Goal: Find specific page/section: Find specific page/section

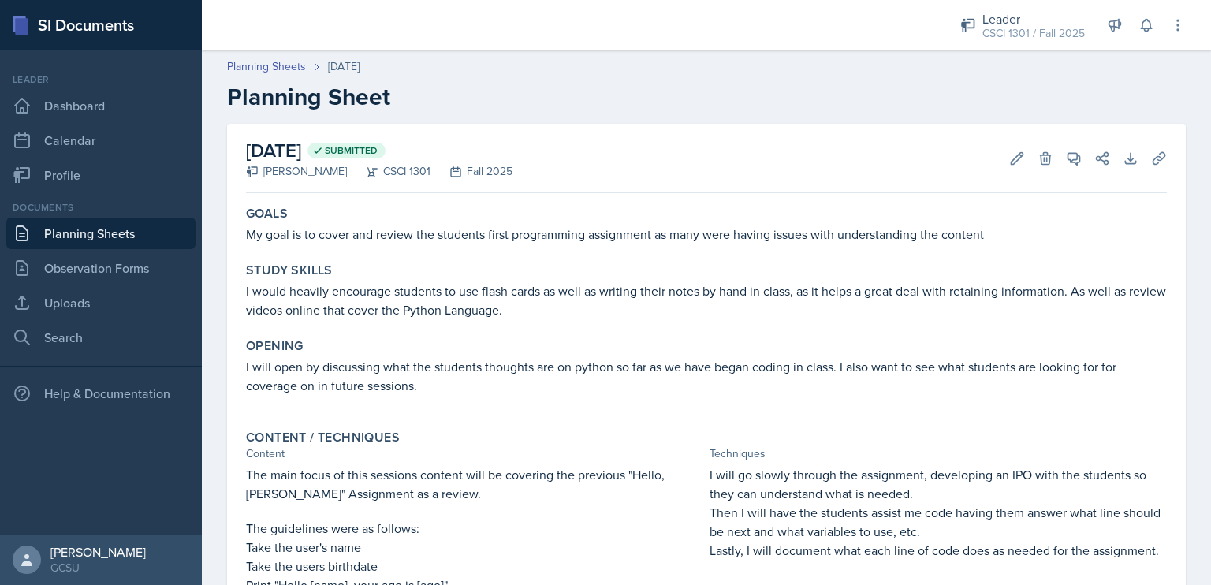
click at [121, 228] on link "Planning Sheets" at bounding box center [100, 234] width 189 height 32
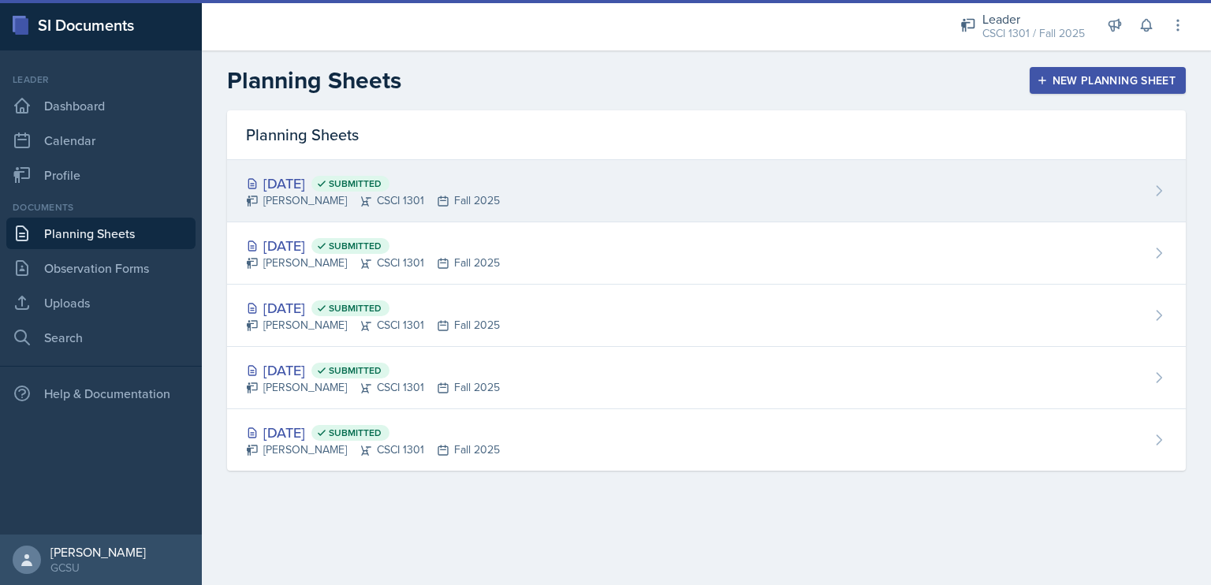
click at [329, 180] on div "[DATE] Submitted" at bounding box center [373, 183] width 254 height 21
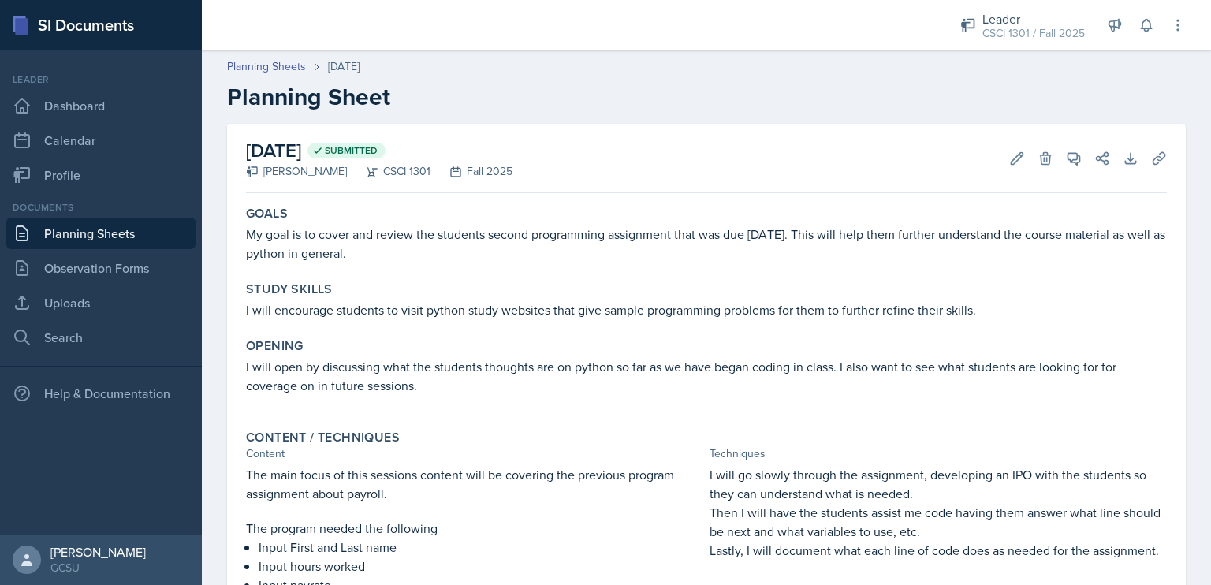
click at [527, 151] on div "[DATE] Submitted [PERSON_NAME] CSCI 1301 Fall 2025 Edit Delete View Comments Co…" at bounding box center [706, 158] width 921 height 69
